Goal: Navigation & Orientation: Find specific page/section

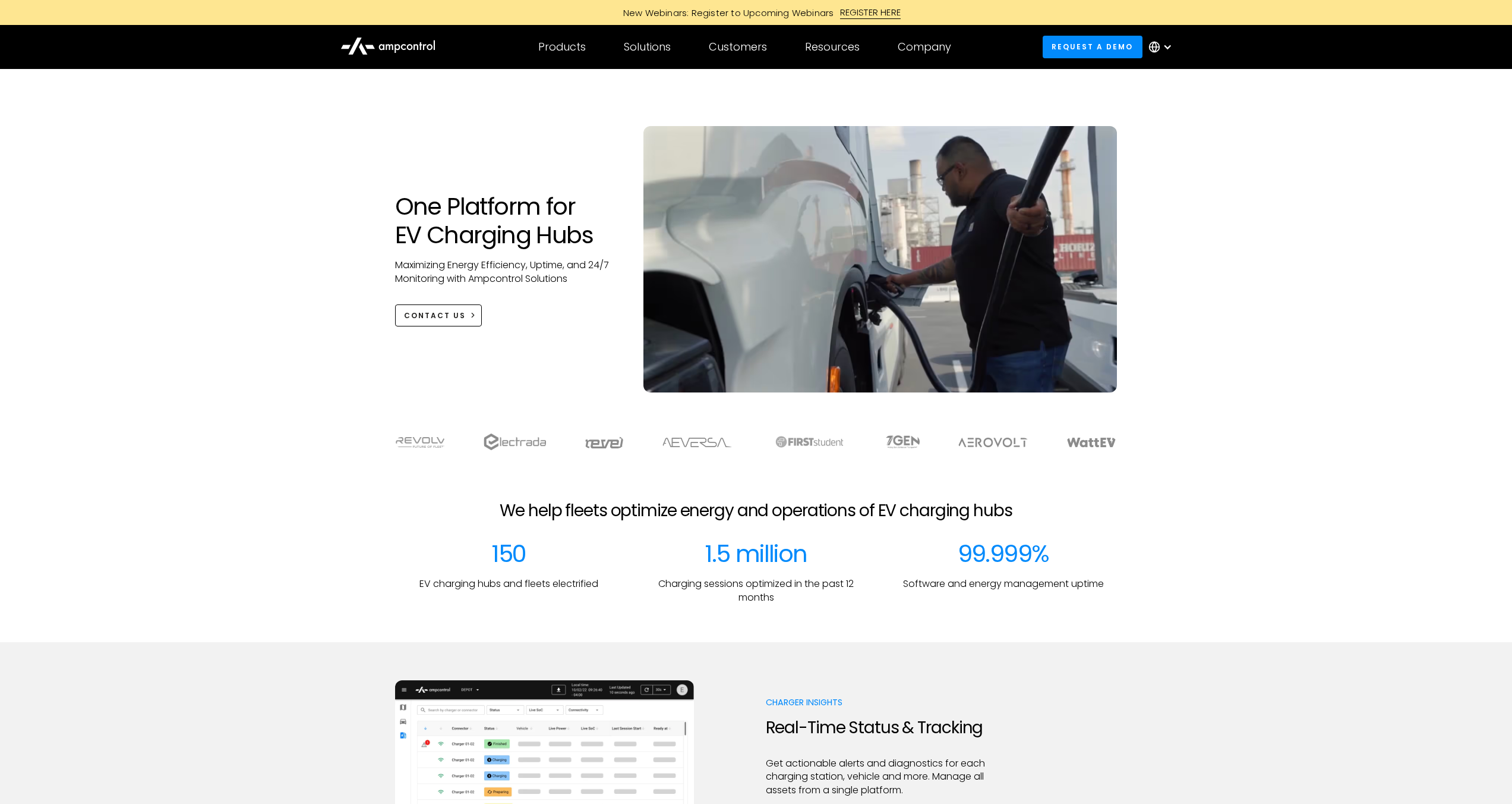
click at [1171, 50] on div at bounding box center [1167, 46] width 9 height 9
click at [1152, 169] on link "French" at bounding box center [1152, 172] width 31 height 14
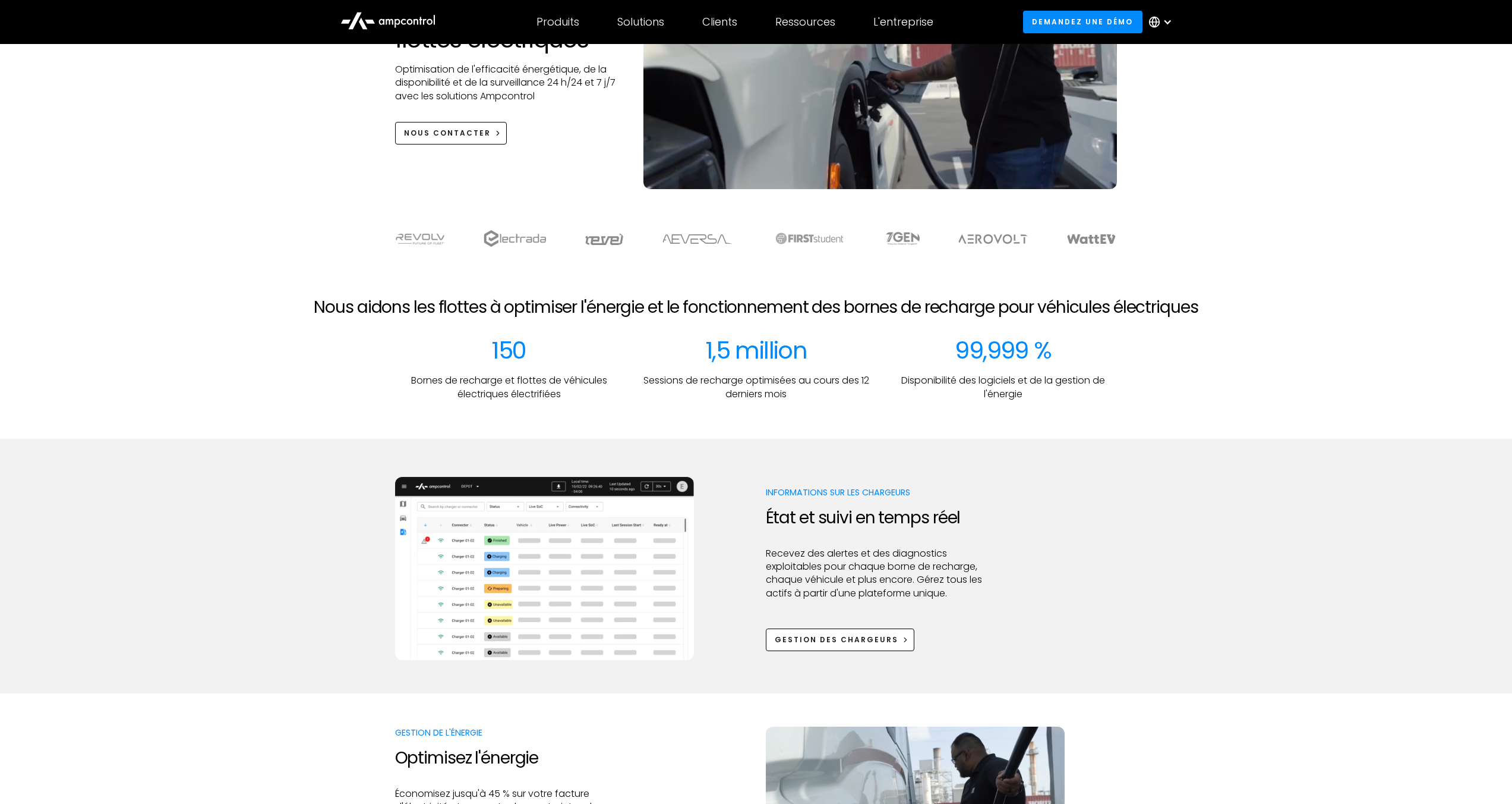
scroll to position [211, 0]
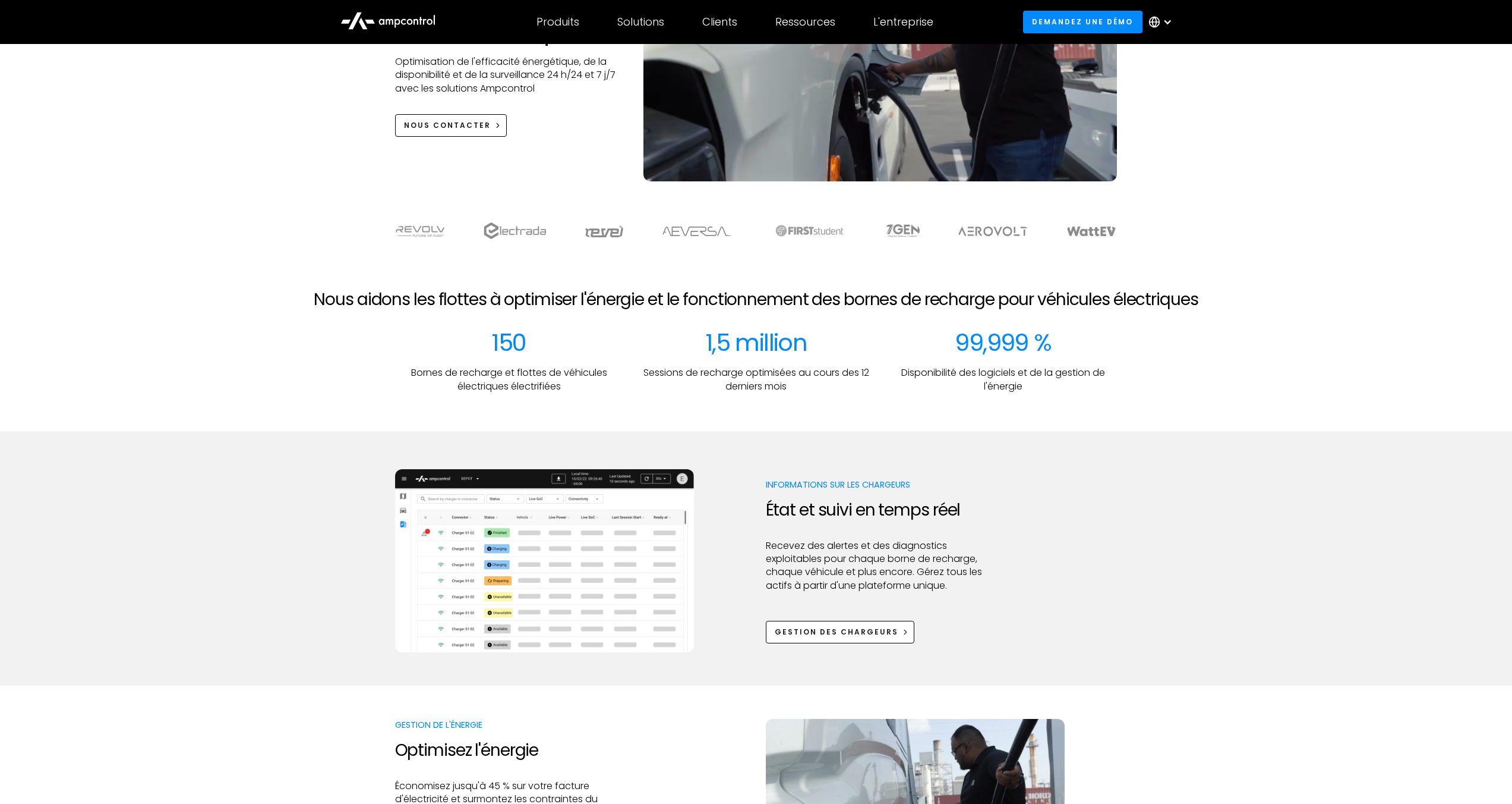
click at [316, 294] on h2 "Nous aidons les flottes à optimiser l'énergie et le fonctionnement des bornes d…" at bounding box center [756, 299] width 884 height 20
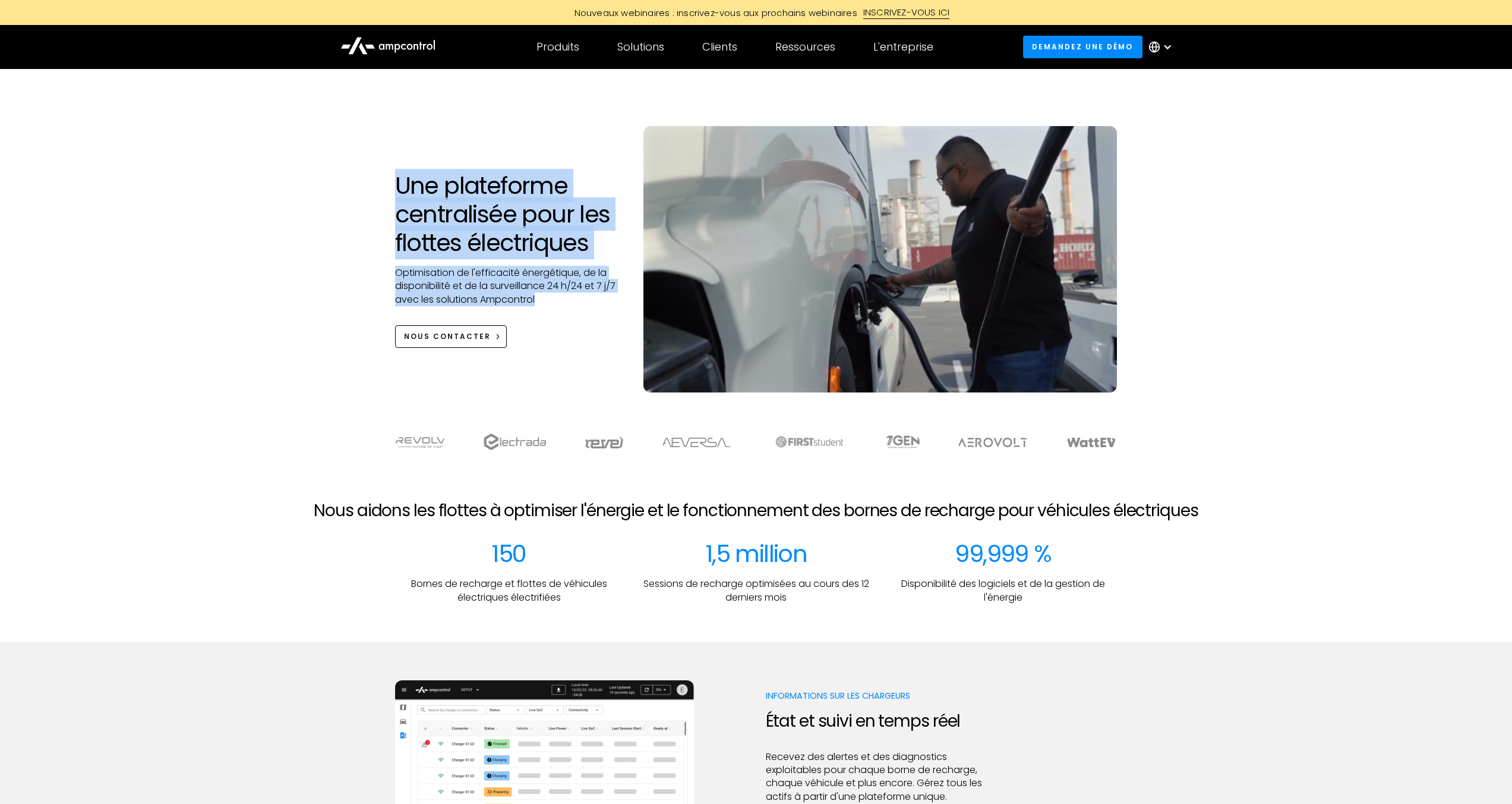
drag, startPoint x: 401, startPoint y: 179, endPoint x: 570, endPoint y: 297, distance: 206.1
click at [570, 297] on div "Une plateforme centralisée pour les flottes électriques Optimisation de l'effic…" at bounding box center [508, 259] width 249 height 176
copy div "Une plateforme centralisée pour les flottes électriques Optimisation de l'effic…"
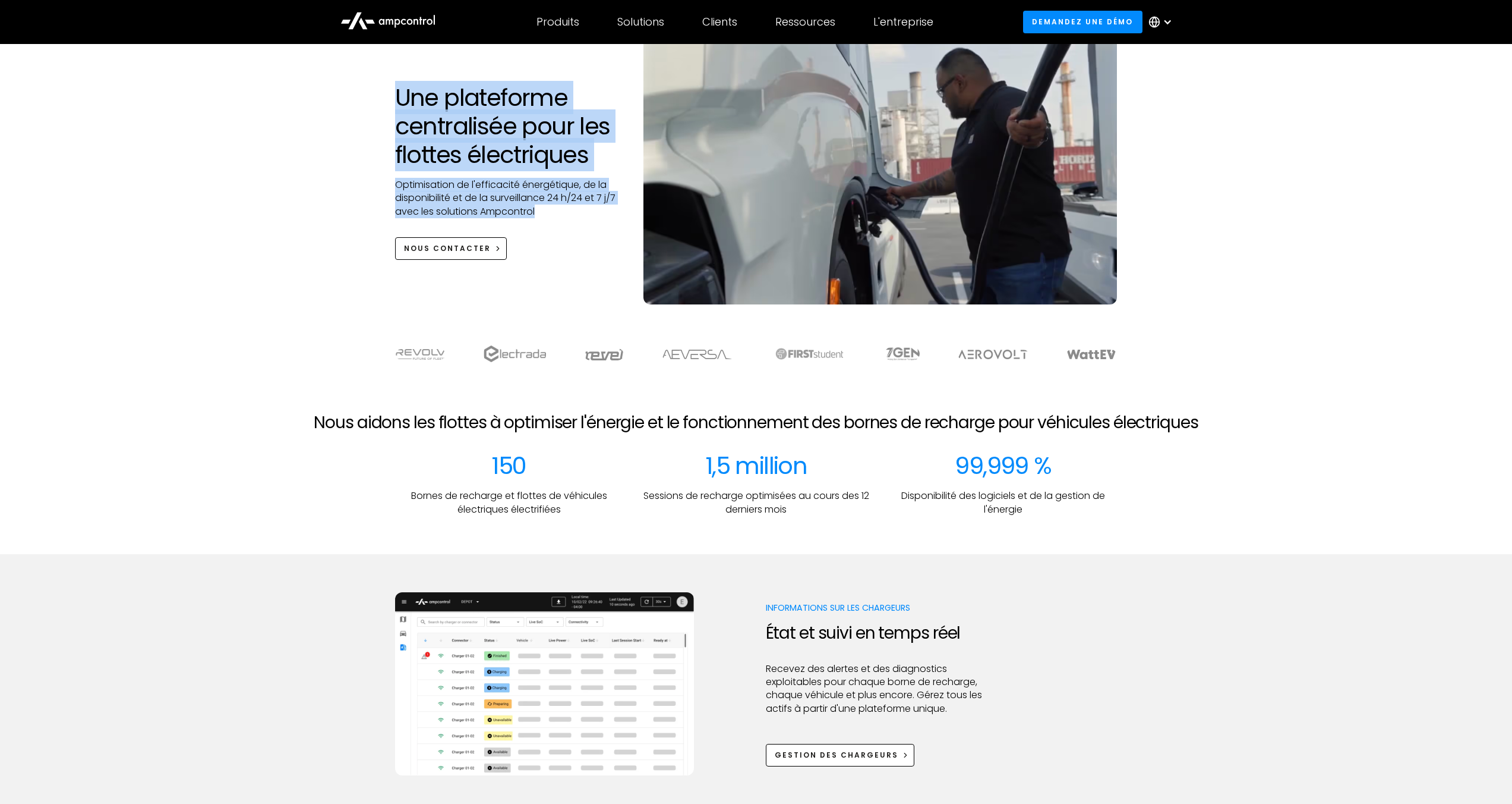
scroll to position [38, 0]
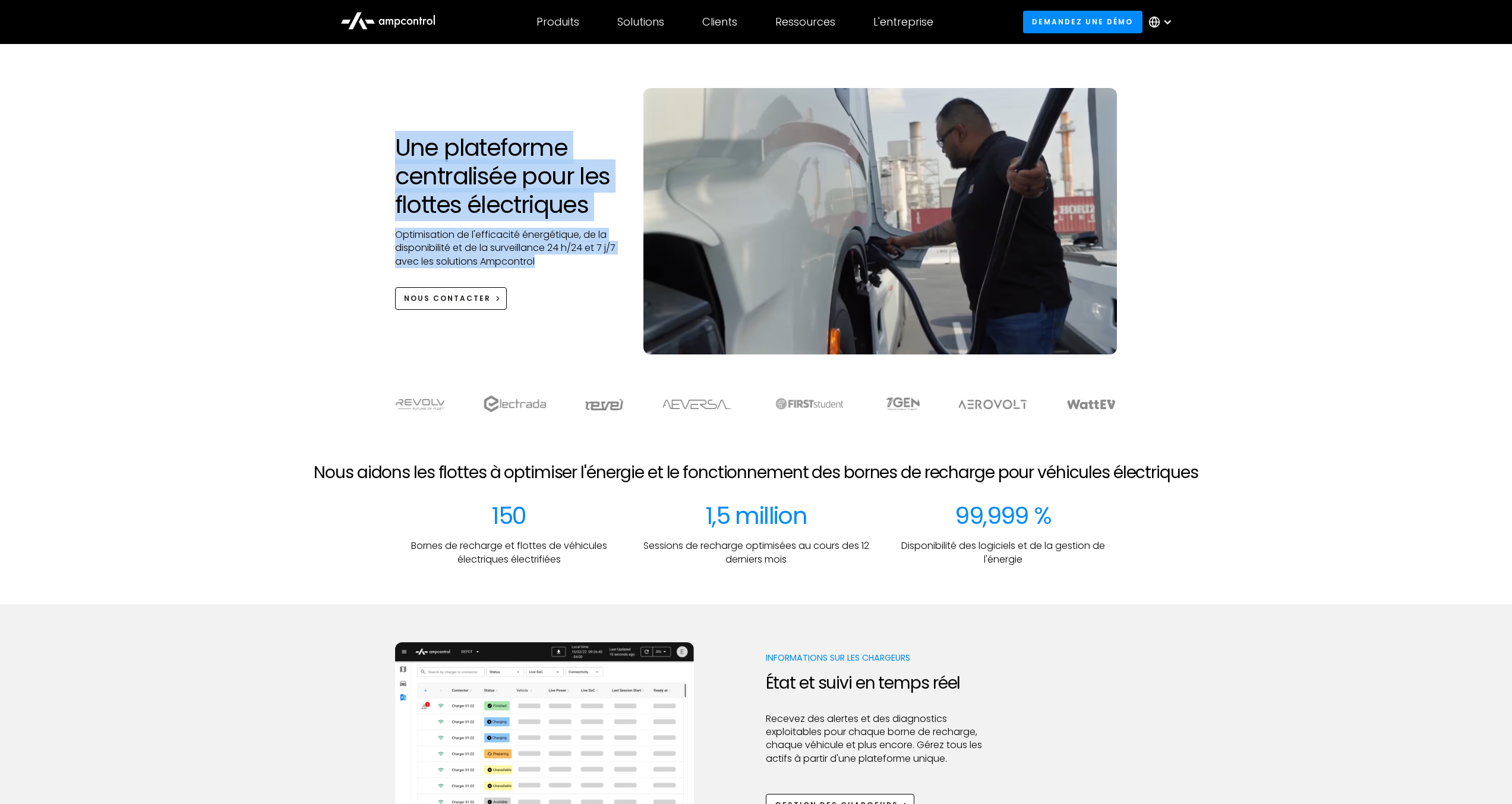
copy div "Une plateforme centralisée pour les flottes électriques Optimisation de l'effic…"
